Goal: Task Accomplishment & Management: Use online tool/utility

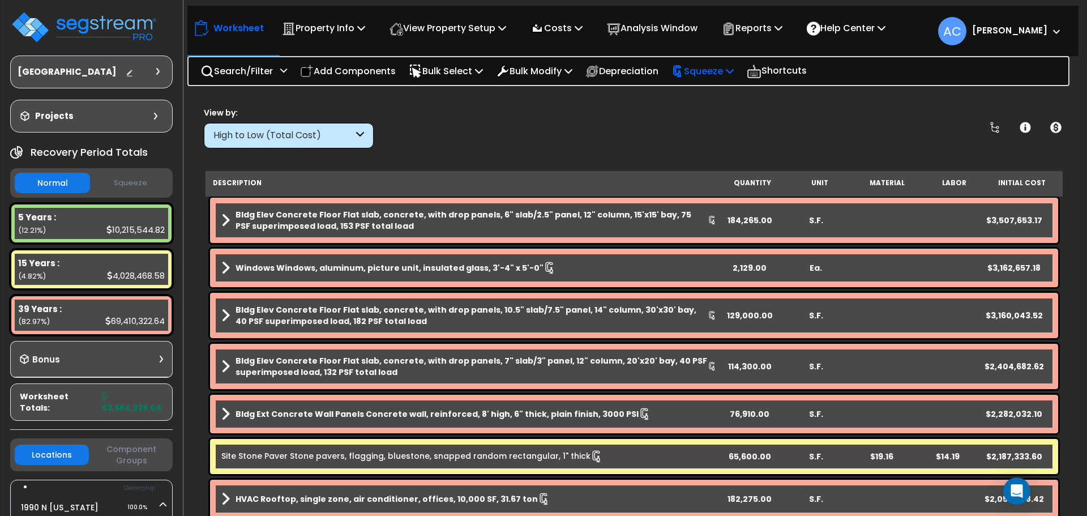
click at [734, 72] on p "Squeeze" at bounding box center [702, 70] width 62 height 15
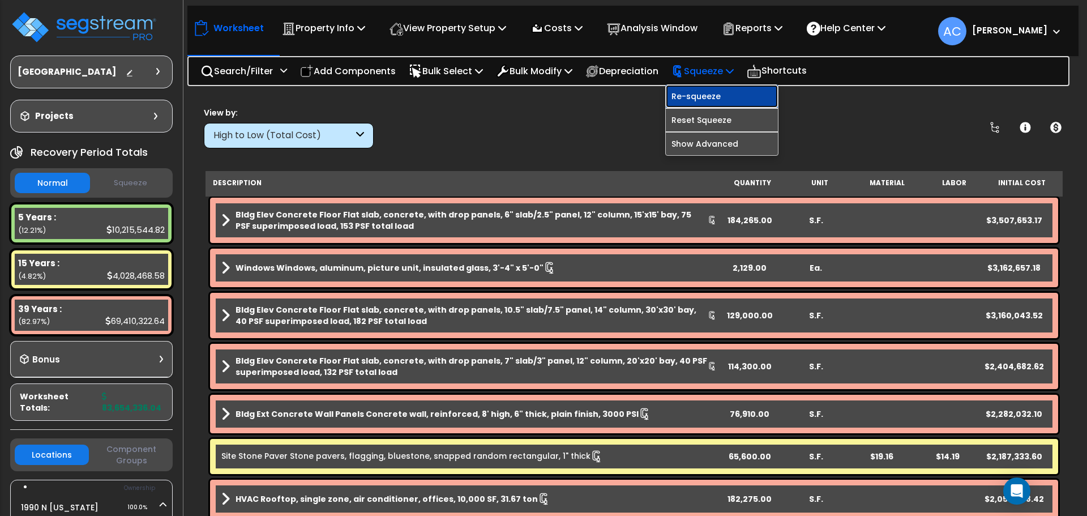
click at [739, 93] on link "Re-squeeze" at bounding box center [722, 96] width 112 height 23
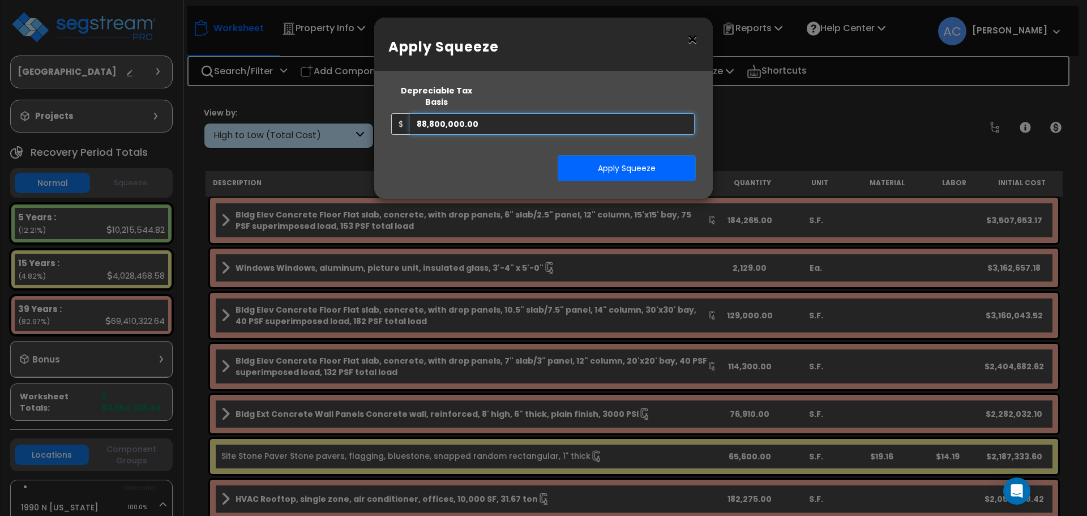
drag, startPoint x: 598, startPoint y: 110, endPoint x: 236, endPoint y: 107, distance: 362.3
click at [241, 107] on div "× Apply Squeeze Squeeze Type Select 1. Squeeze Entire Worksheet 2. Squeeze by T…" at bounding box center [543, 258] width 1087 height 516
type input "111,000,000"
click at [636, 156] on button "Apply Squeeze" at bounding box center [627, 168] width 138 height 26
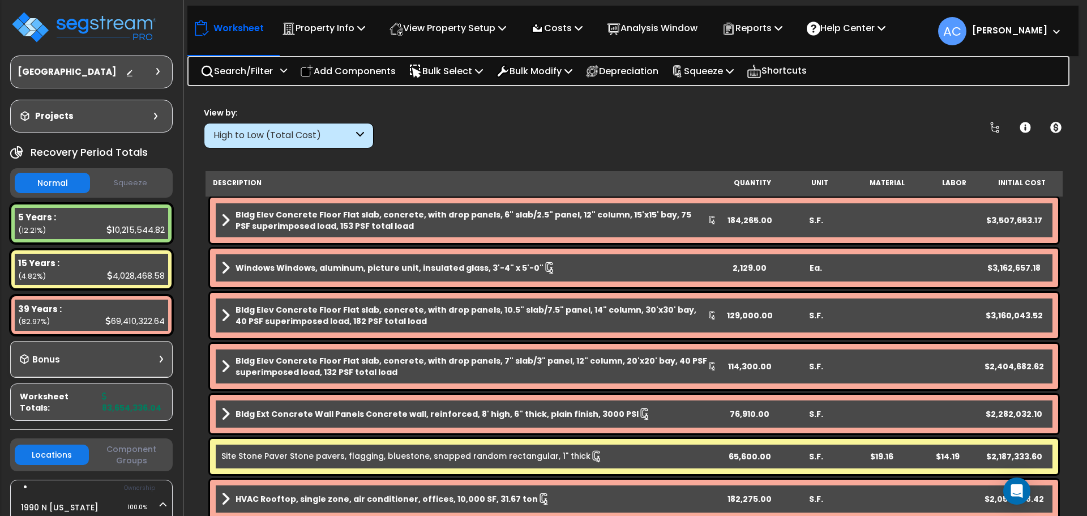
click at [139, 188] on button "Squeeze" at bounding box center [130, 183] width 75 height 20
click at [774, 32] on p "Reports" at bounding box center [752, 27] width 61 height 15
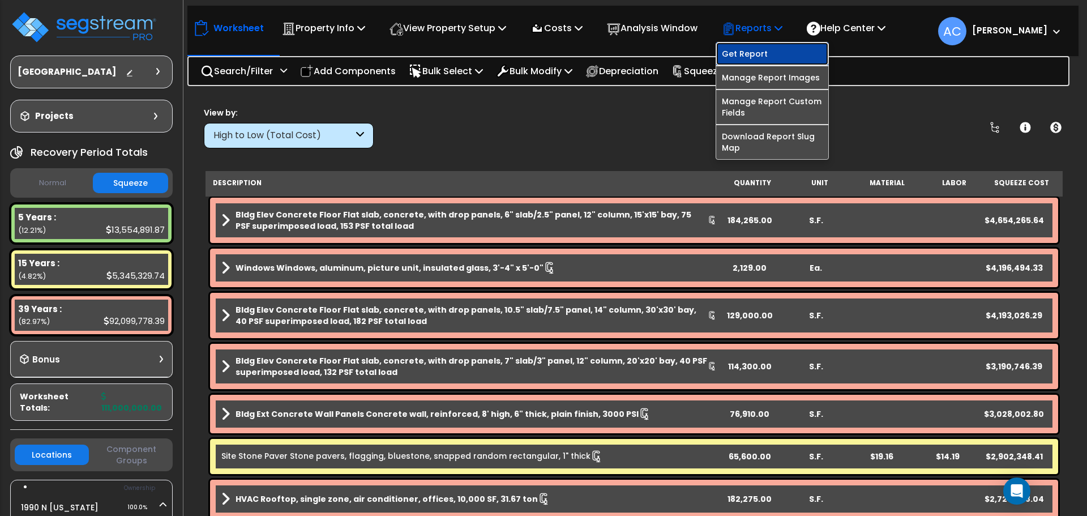
click at [774, 55] on link "Get Report" at bounding box center [772, 53] width 112 height 23
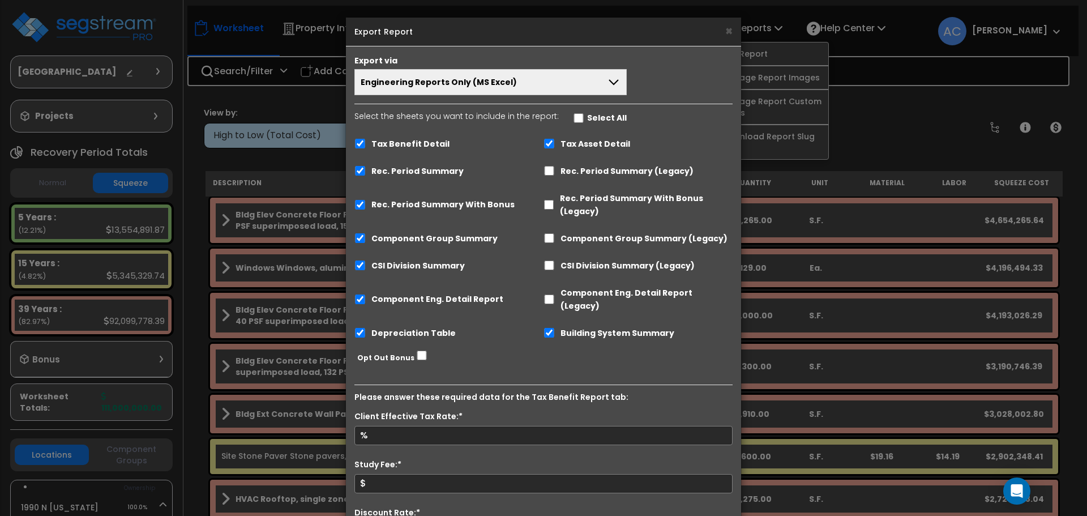
click at [435, 141] on label "Tax Benefit Detail" at bounding box center [410, 144] width 78 height 13
click at [366, 141] on input "Tax Benefit Detail" at bounding box center [359, 144] width 11 height 10
checkbox input "false"
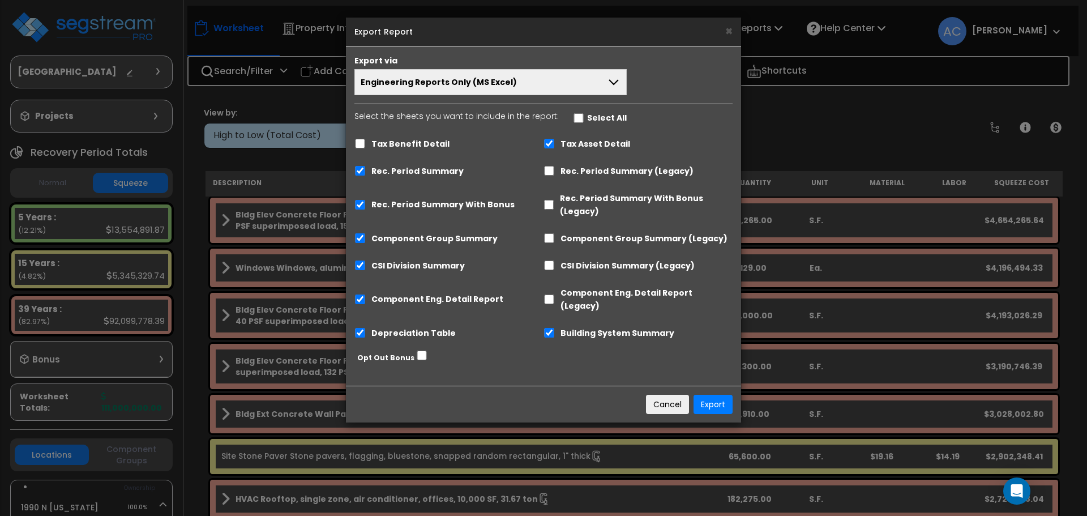
click at [610, 142] on label "Tax Asset Detail" at bounding box center [595, 144] width 70 height 13
click at [555, 142] on input "Tax Asset Detail" at bounding box center [548, 144] width 11 height 10
checkbox input "false"
click at [422, 204] on label "Rec. Period Summary With Bonus" at bounding box center [442, 204] width 143 height 13
click at [366, 204] on input "Rec. Period Summary With Bonus" at bounding box center [359, 205] width 11 height 10
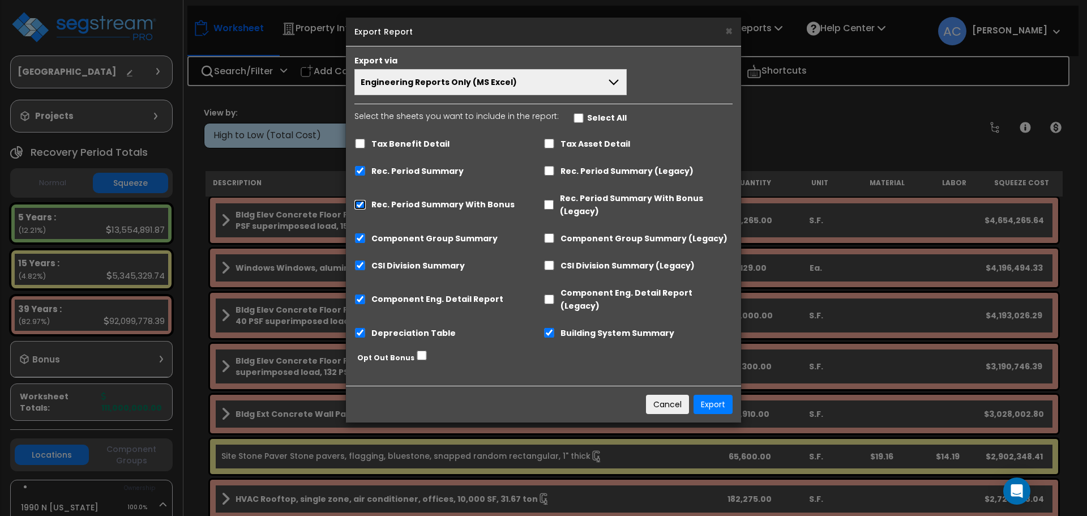
checkbox input "false"
click at [431, 267] on label "CSI Division Summary" at bounding box center [417, 265] width 93 height 13
click at [435, 327] on label "Depreciation Table" at bounding box center [414, 333] width 84 height 13
click at [366, 328] on input "Depreciation Table" at bounding box center [360, 333] width 11 height 10
checkbox input "false"
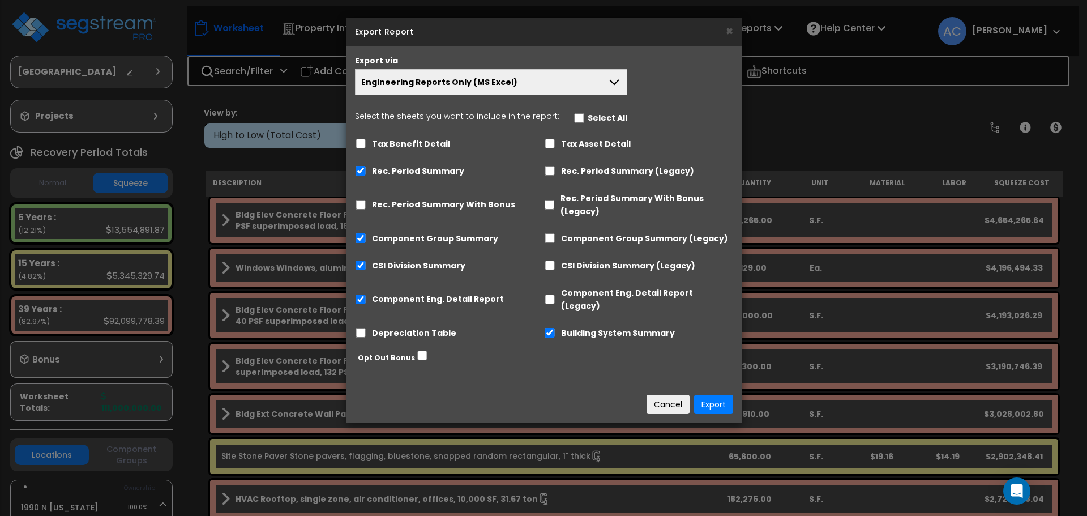
click at [593, 327] on label "Building System Summary" at bounding box center [618, 333] width 114 height 13
click at [555, 328] on input "Building System Summary" at bounding box center [549, 333] width 11 height 10
checkbox input "false"
click at [386, 266] on label "CSI Division Summary" at bounding box center [418, 265] width 93 height 13
click at [368, 267] on div "CSI Division Summary" at bounding box center [449, 265] width 189 height 22
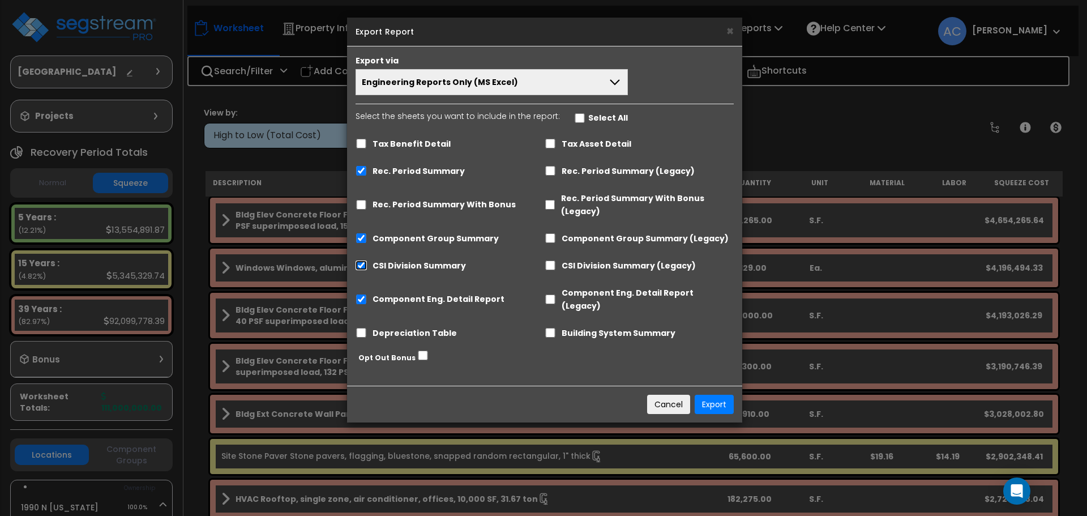
click at [362, 264] on input "CSI Division Summary" at bounding box center [360, 265] width 11 height 10
checkbox input "false"
click at [722, 394] on button "Export" at bounding box center [713, 403] width 39 height 19
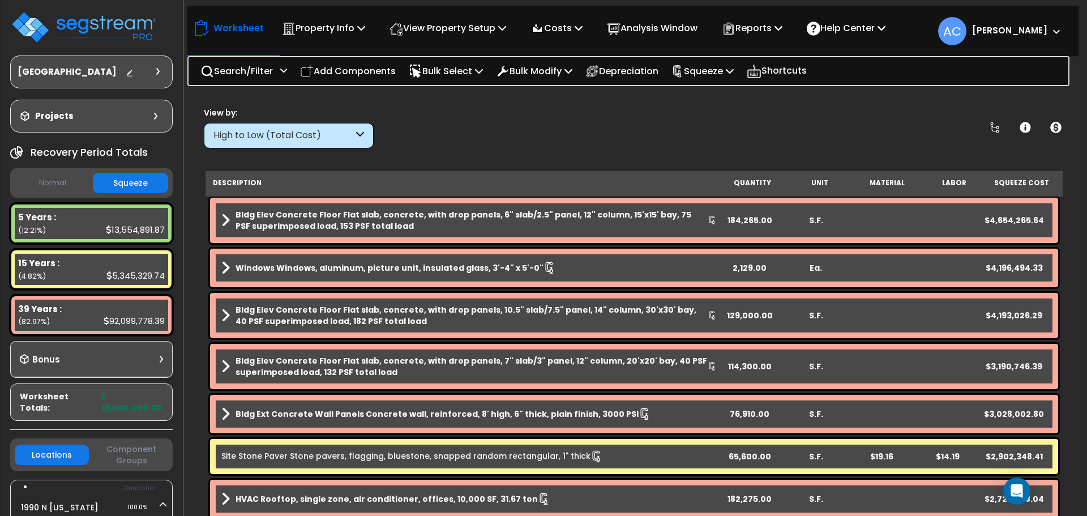
click at [1026, 47] on nav "Worksheet Property Info Property Setup Add Property Unit Template property Clon…" at bounding box center [632, 31] width 891 height 50
